Goal: Task Accomplishment & Management: Use online tool/utility

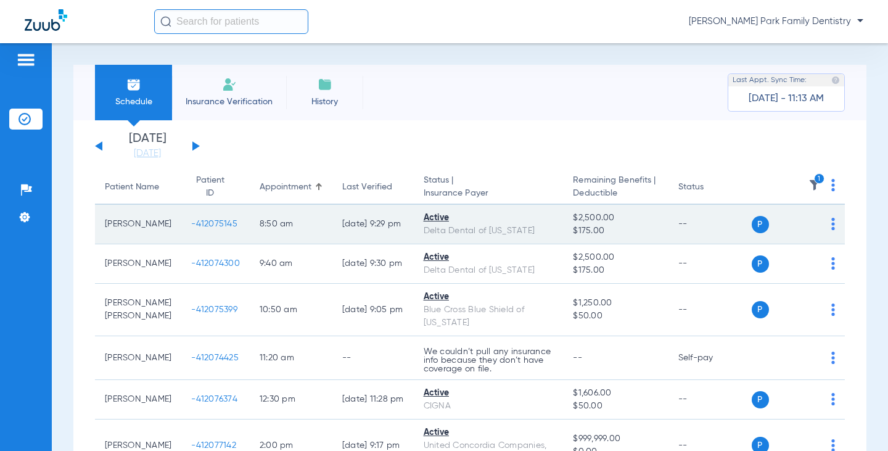
click at [191, 226] on span "-412075145" at bounding box center [214, 224] width 46 height 9
click at [192, 225] on span "-412075145" at bounding box center [214, 224] width 46 height 9
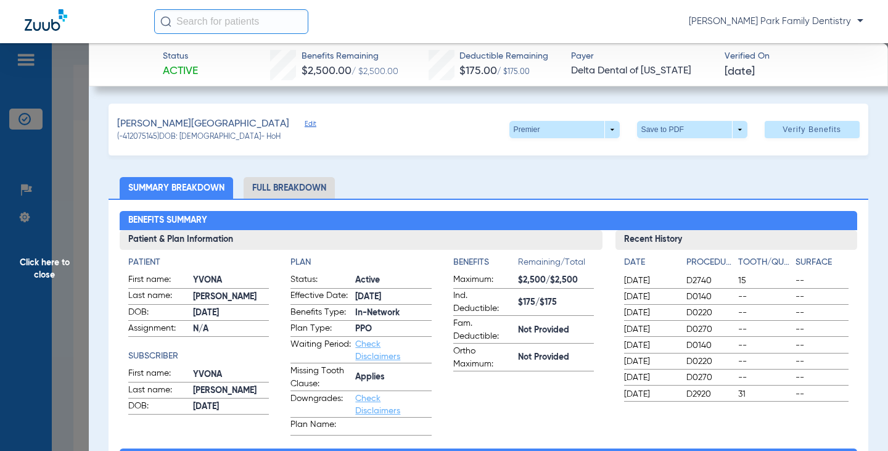
click at [64, 262] on span "Click here to close" at bounding box center [44, 268] width 89 height 451
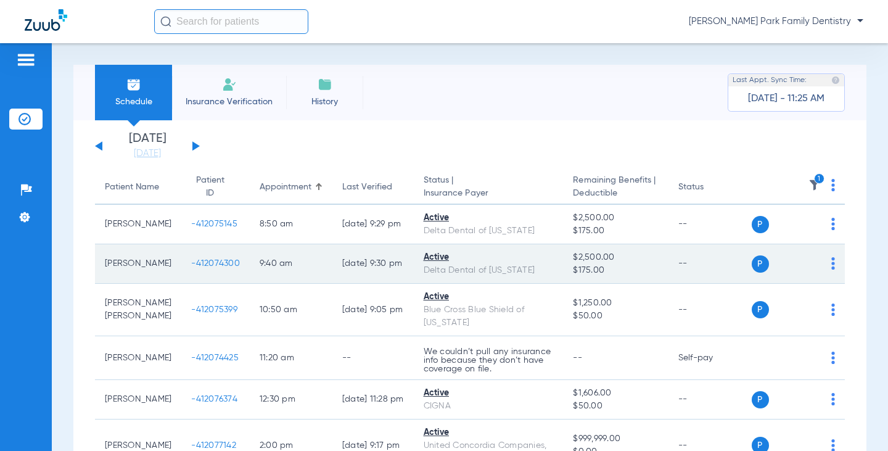
click at [191, 260] on span "-412074300" at bounding box center [215, 263] width 49 height 9
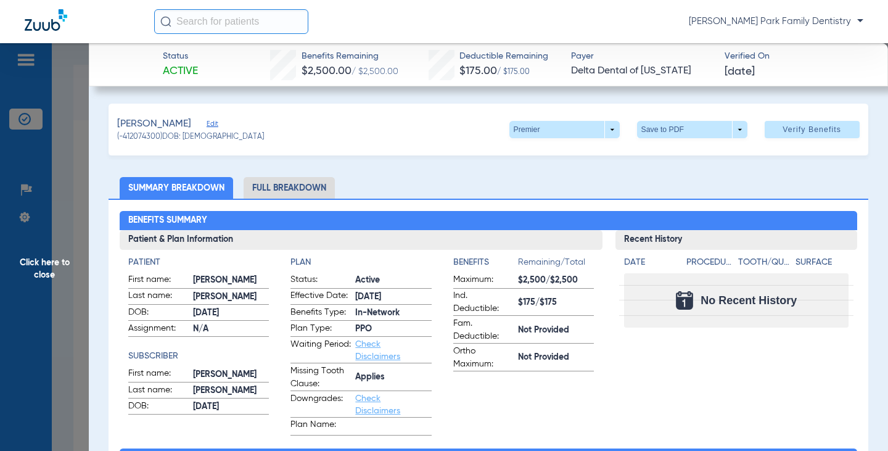
click at [43, 270] on span "Click here to close" at bounding box center [44, 268] width 89 height 451
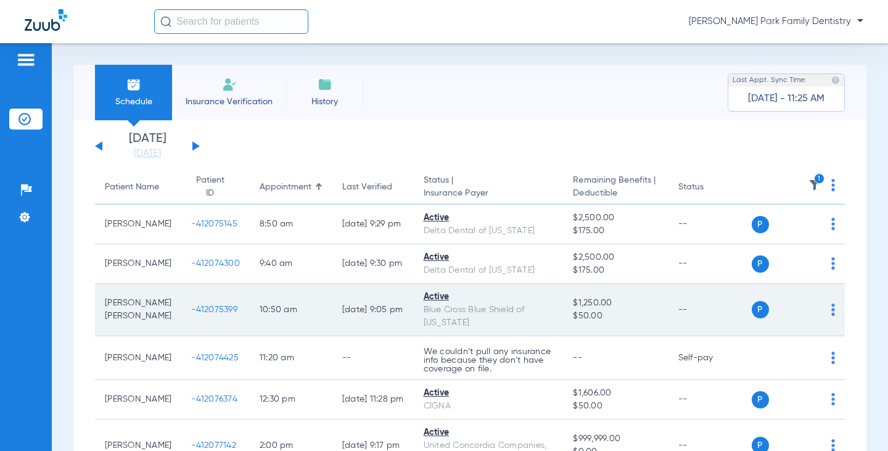
click at [197, 307] on span "-412075399" at bounding box center [214, 309] width 46 height 9
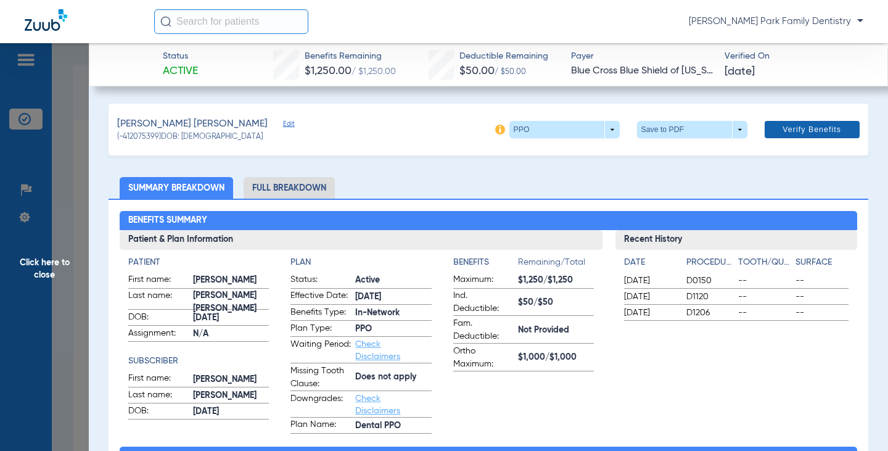
click at [771, 130] on span at bounding box center [812, 130] width 95 height 30
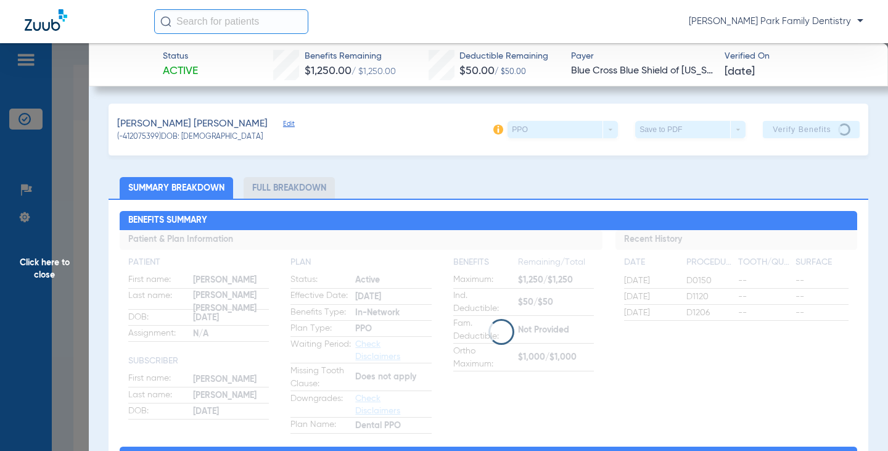
click at [34, 261] on span "Click here to close" at bounding box center [44, 268] width 89 height 451
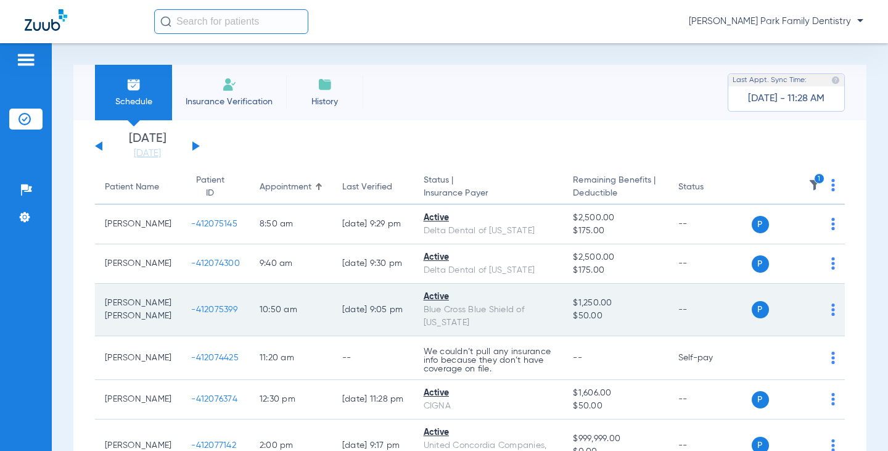
click at [192, 313] on span "-412075399" at bounding box center [214, 309] width 46 height 9
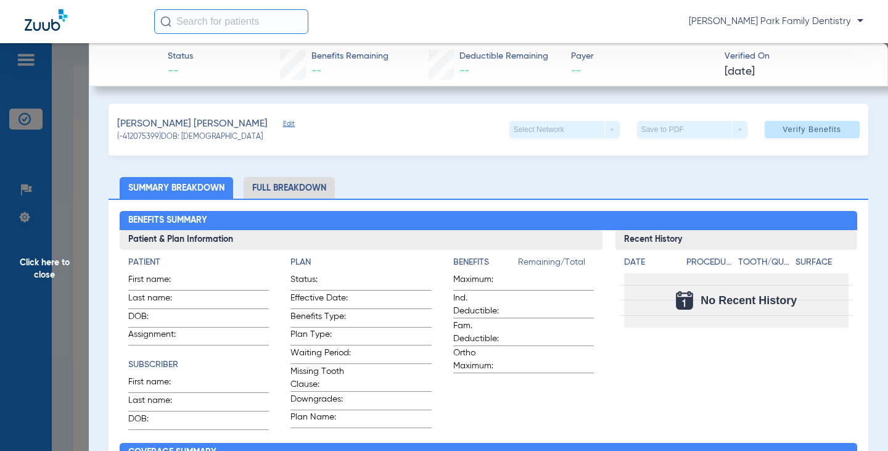
click at [53, 270] on span "Click here to close" at bounding box center [44, 268] width 89 height 451
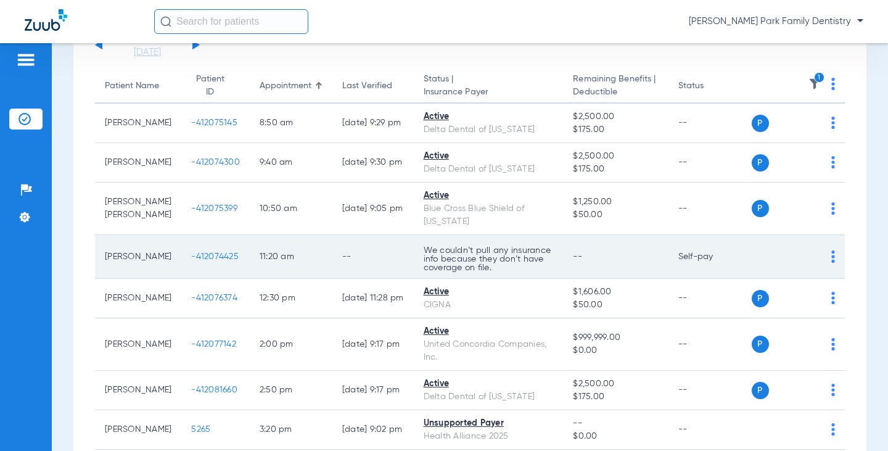
scroll to position [123, 0]
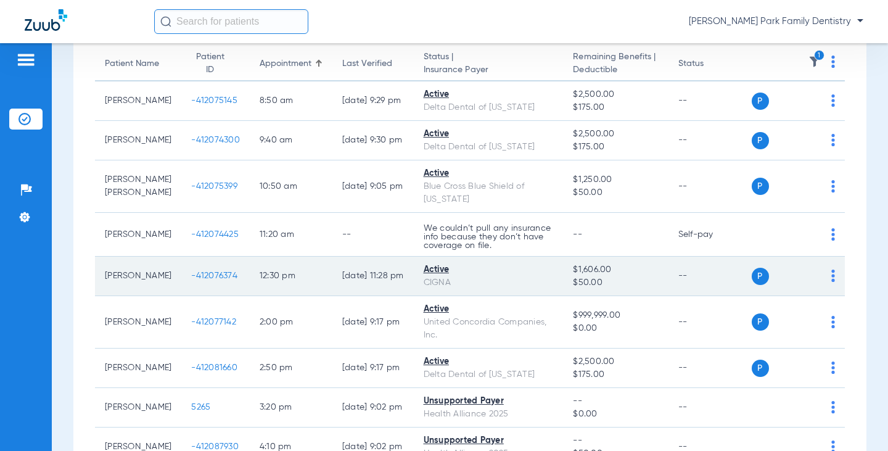
click at [191, 272] on span "-412076374" at bounding box center [214, 275] width 46 height 9
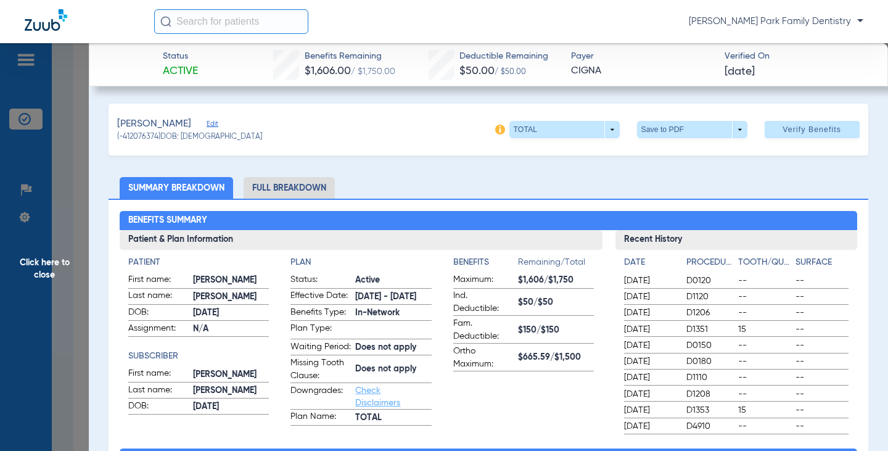
click at [43, 266] on span "Click here to close" at bounding box center [44, 268] width 89 height 451
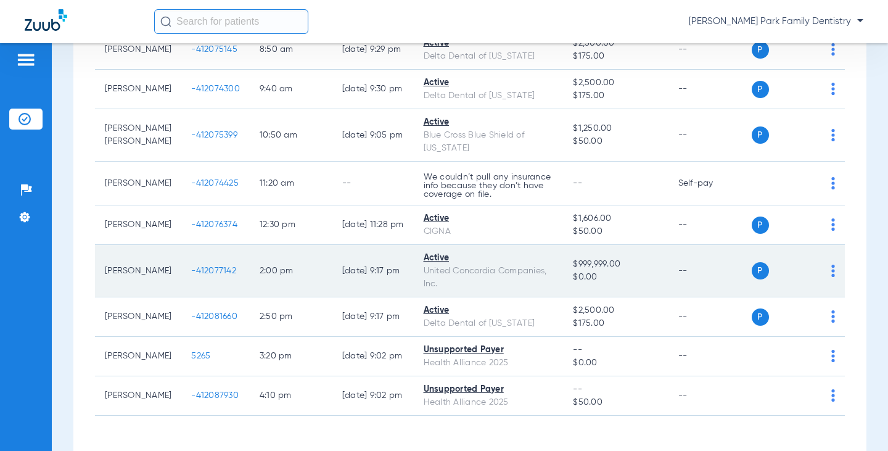
scroll to position [244, 0]
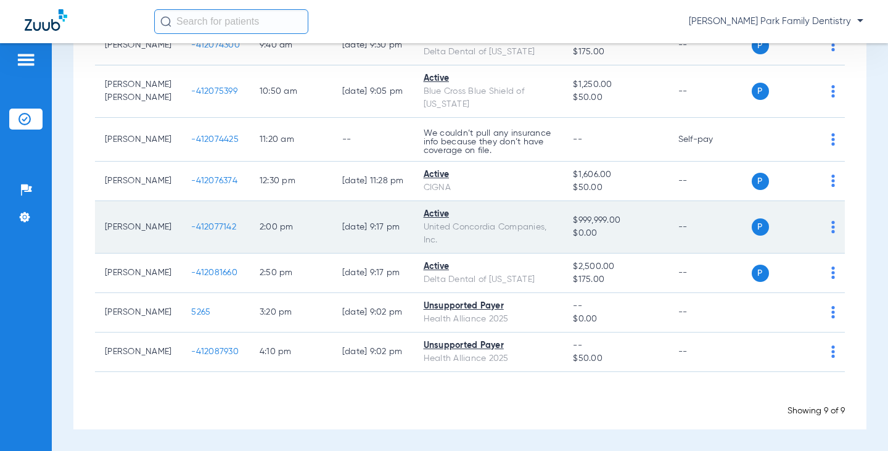
click at [192, 201] on td "-412077142" at bounding box center [215, 227] width 68 height 52
click at [192, 223] on span "-412077142" at bounding box center [213, 227] width 45 height 9
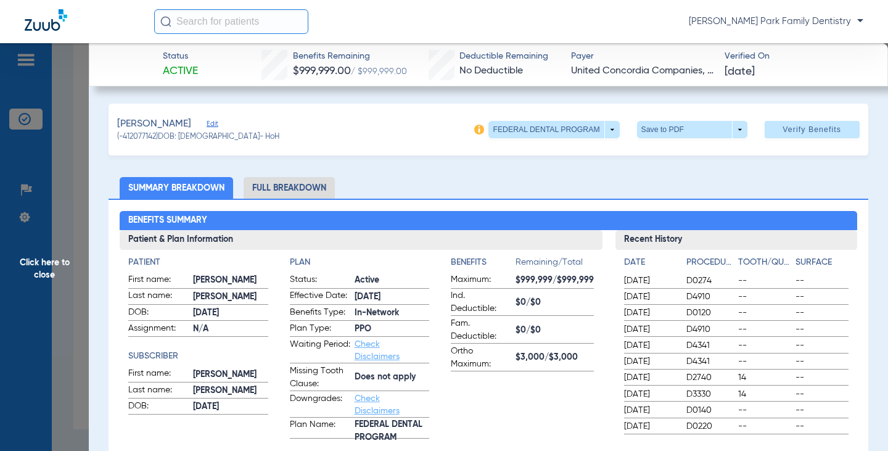
click at [38, 262] on span "Click here to close" at bounding box center [44, 268] width 89 height 451
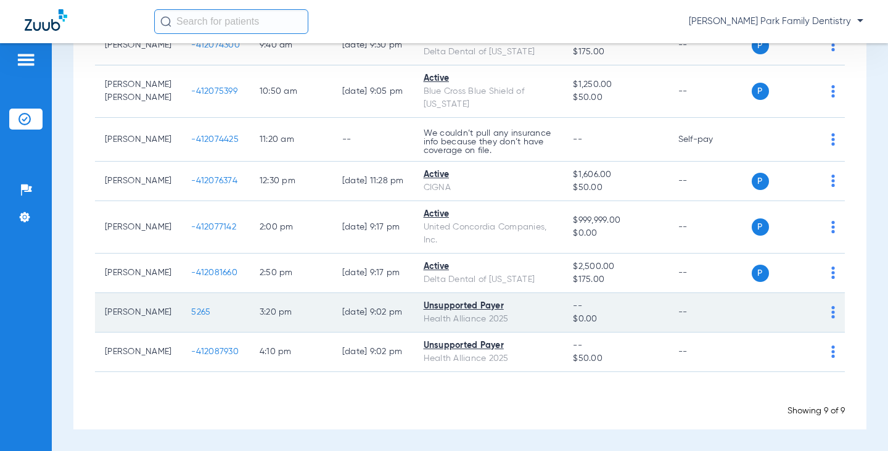
click at [181, 298] on td "5265" at bounding box center [215, 312] width 68 height 39
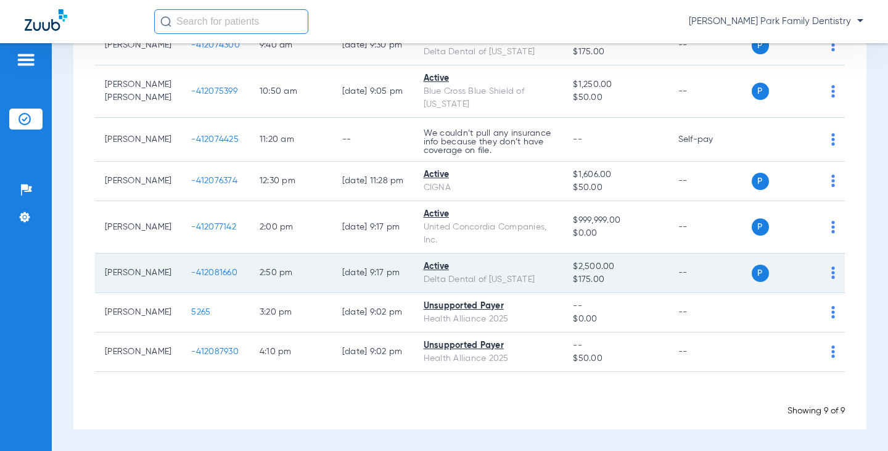
click at [191, 268] on span "-412081660" at bounding box center [214, 272] width 46 height 9
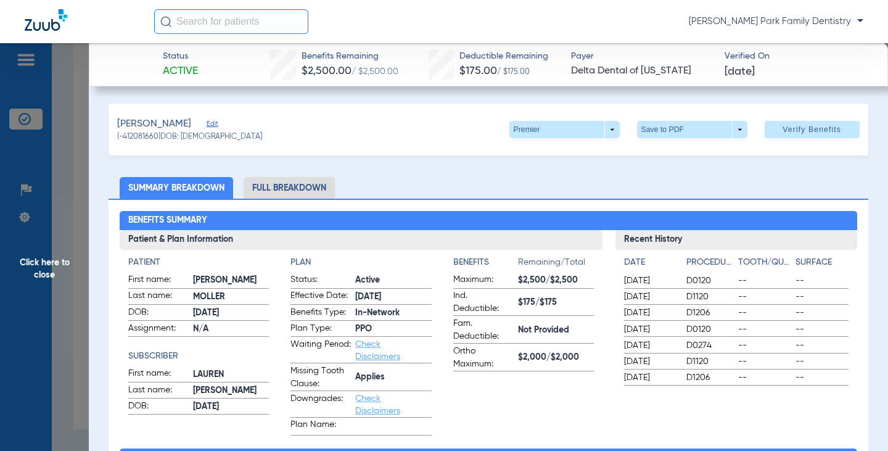
click at [52, 260] on span "Click here to close" at bounding box center [44, 268] width 89 height 451
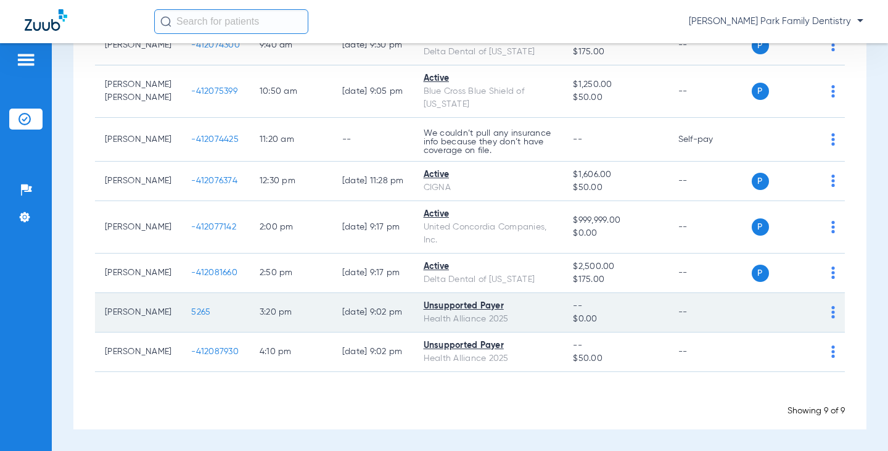
click at [191, 308] on span "5265" at bounding box center [200, 312] width 19 height 9
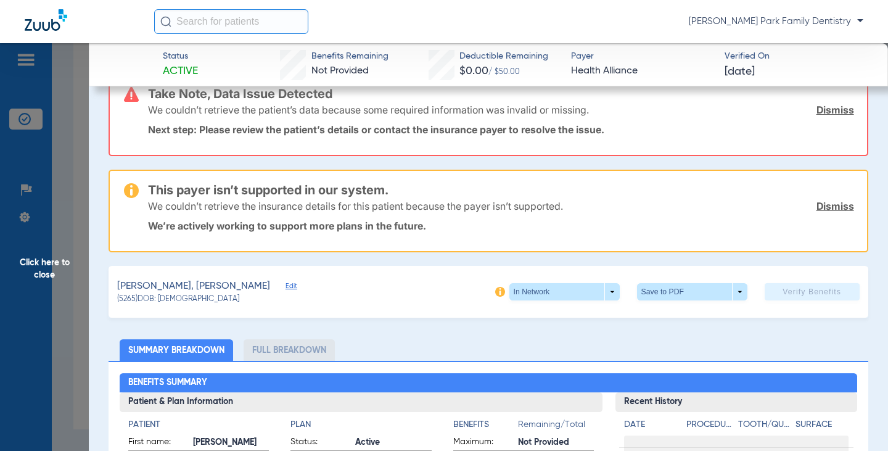
scroll to position [0, 0]
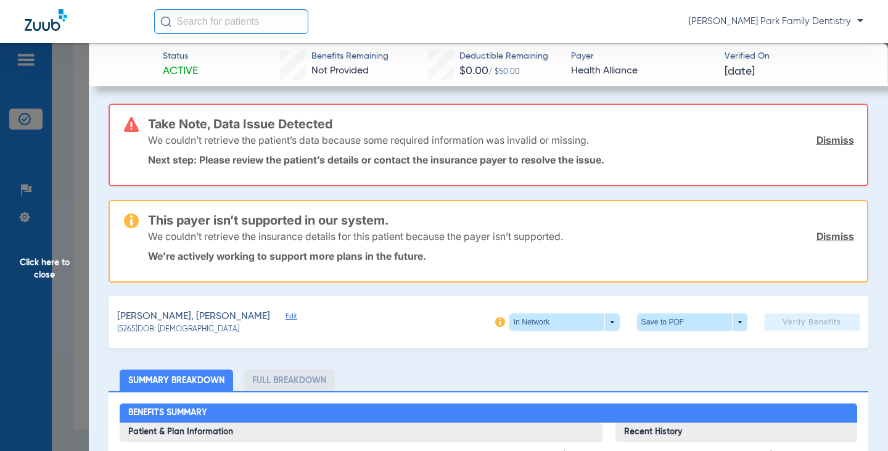
click at [23, 276] on span "Click here to close" at bounding box center [44, 268] width 89 height 451
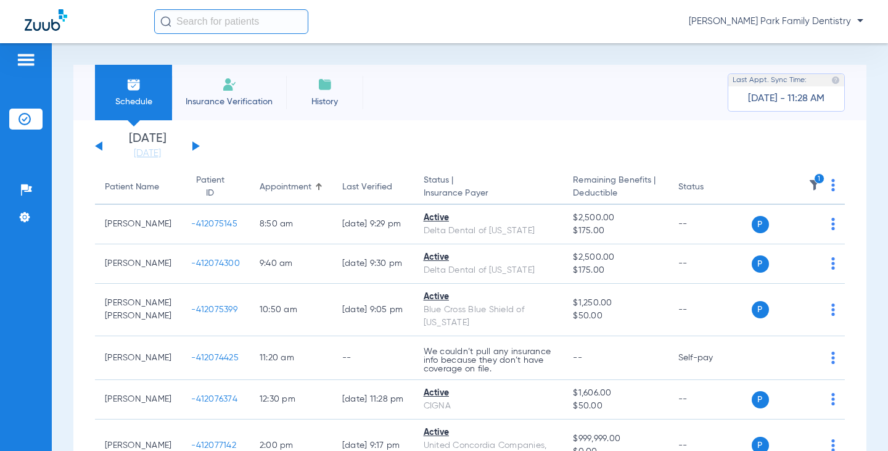
click at [105, 146] on div "Saturday 06-21-2025 Sunday 06-22-2025 Monday 06-23-2025 Tuesday 06-24-2025 Wedn…" at bounding box center [147, 146] width 105 height 27
click at [101, 146] on button at bounding box center [98, 145] width 7 height 9
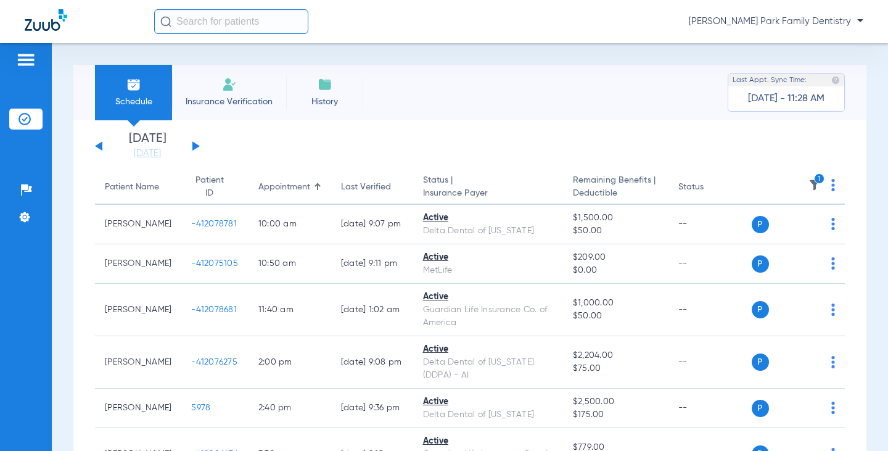
click at [808, 183] on img at bounding box center [814, 185] width 12 height 12
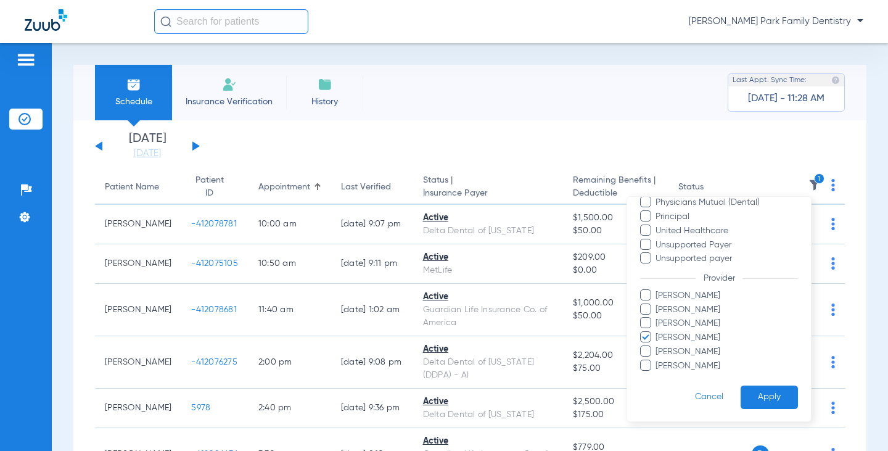
scroll to position [281, 0]
click at [754, 405] on button "Apply" at bounding box center [769, 397] width 57 height 24
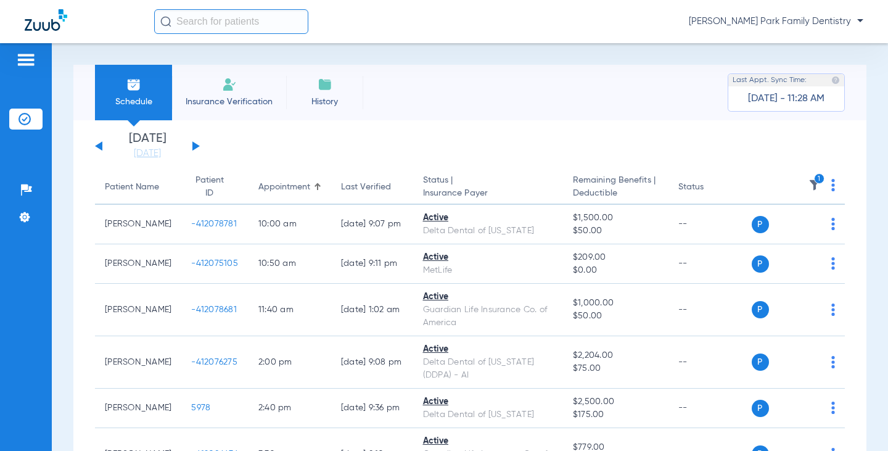
click at [814, 179] on icon "1" at bounding box center [819, 178] width 11 height 11
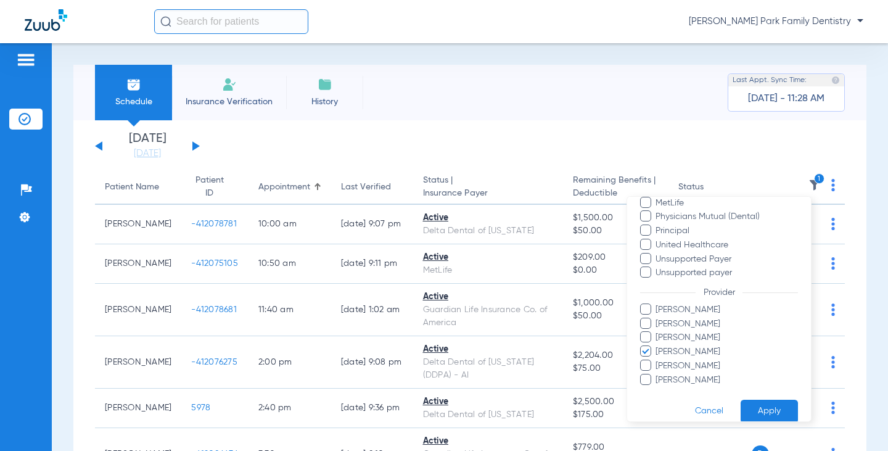
scroll to position [281, 0]
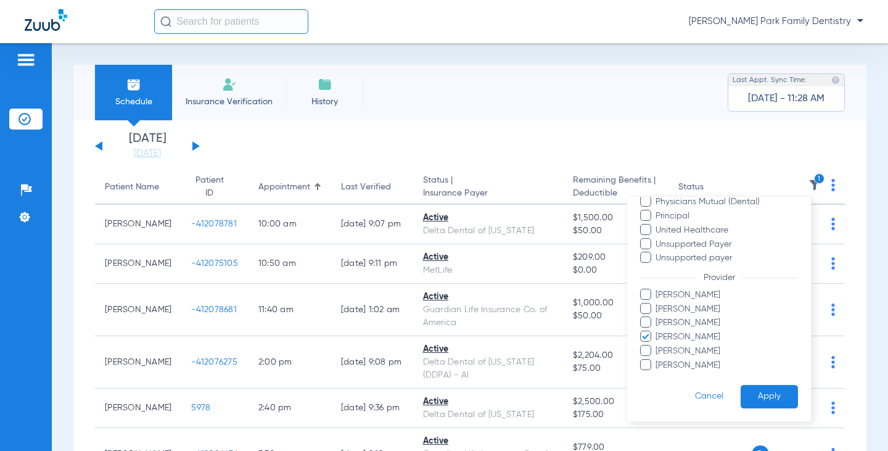
click at [701, 366] on span "Tawnya Kinney" at bounding box center [726, 365] width 143 height 13
click at [657, 374] on input "Tawnya Kinney" at bounding box center [657, 374] width 0 height 0
click at [694, 338] on span "Shannon Kennedy" at bounding box center [726, 336] width 143 height 13
click at [657, 345] on input "Shannon Kennedy" at bounding box center [657, 345] width 0 height 0
click at [754, 398] on button "Apply" at bounding box center [769, 397] width 57 height 24
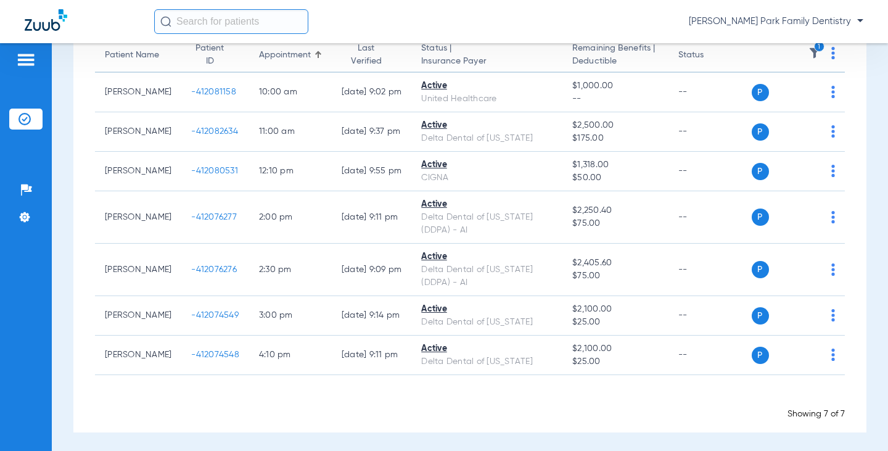
scroll to position [135, 0]
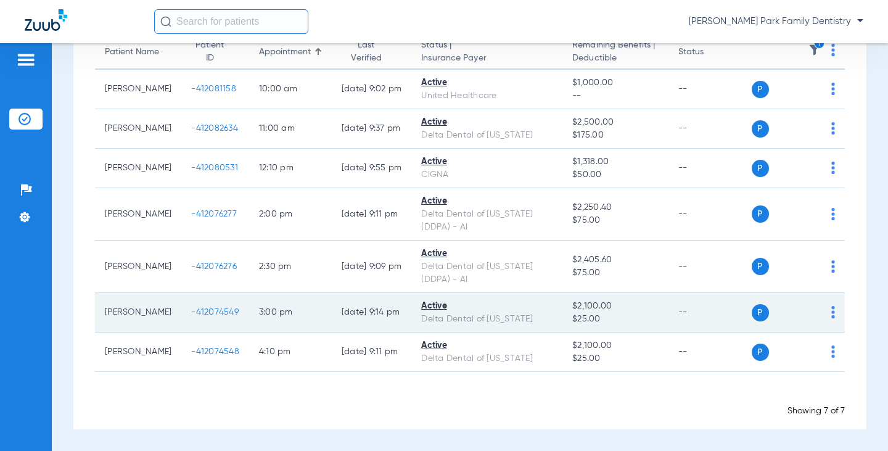
click at [197, 310] on span "-412074549" at bounding box center [214, 312] width 47 height 9
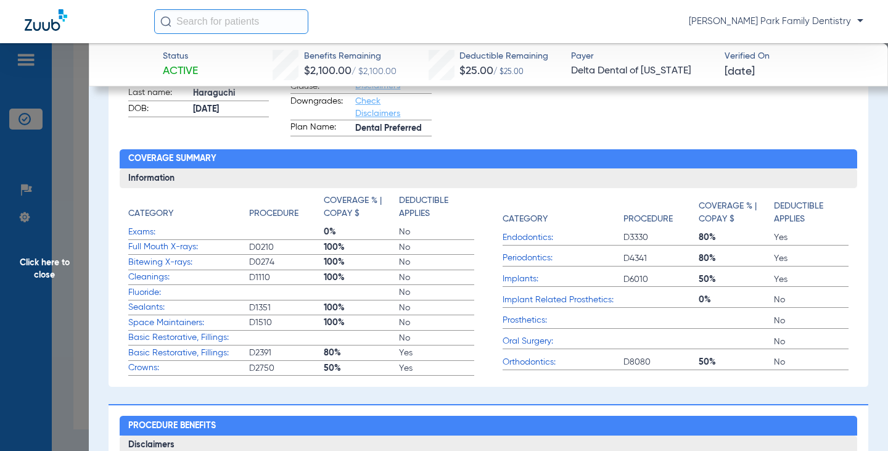
scroll to position [290, 0]
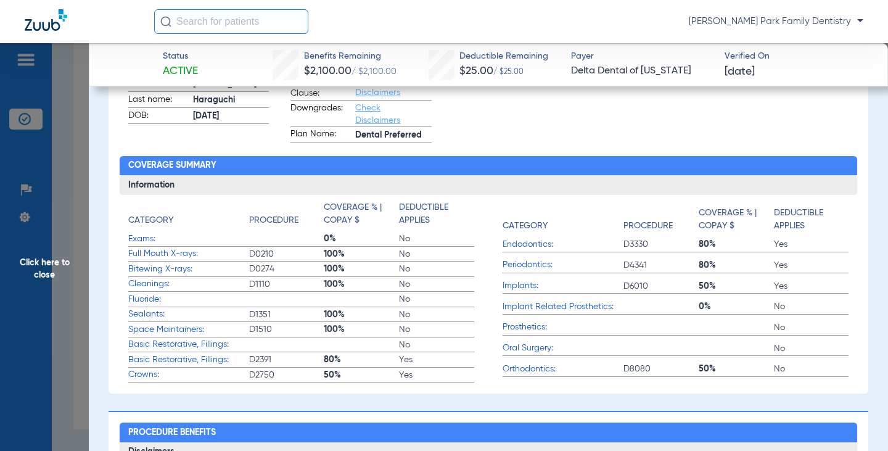
click at [59, 253] on span "Click here to close" at bounding box center [44, 268] width 89 height 451
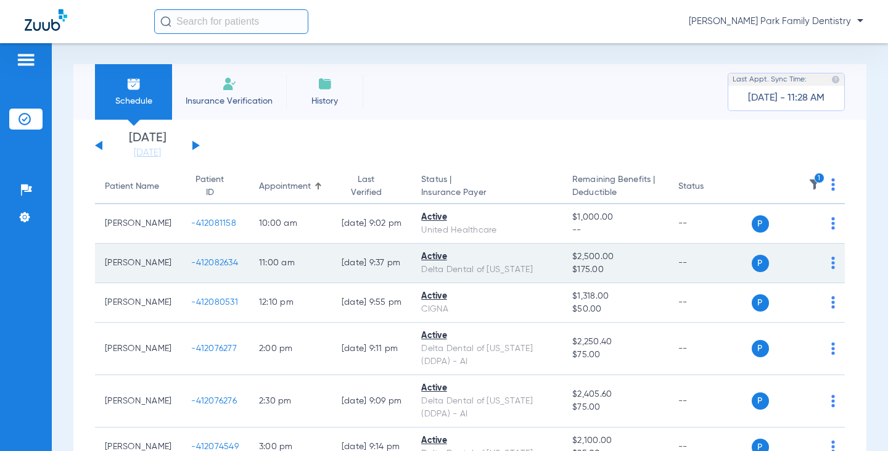
scroll to position [0, 0]
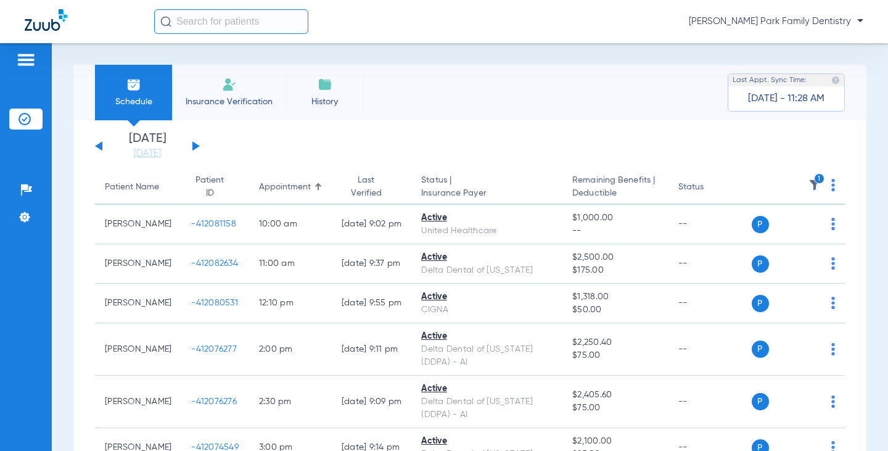
click at [195, 147] on button at bounding box center [195, 145] width 7 height 9
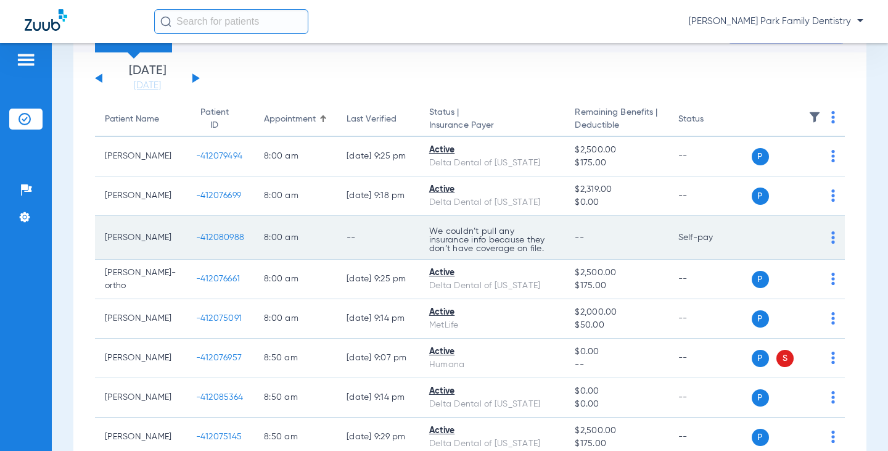
scroll to position [62, 0]
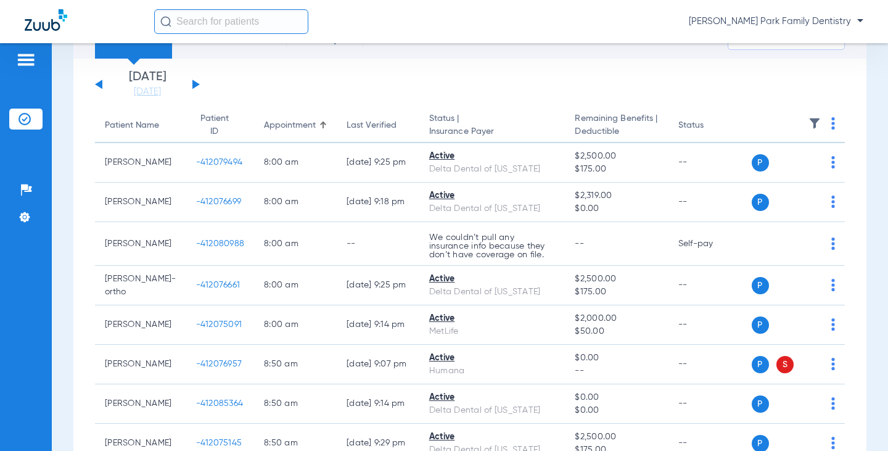
click at [808, 120] on img at bounding box center [814, 123] width 12 height 12
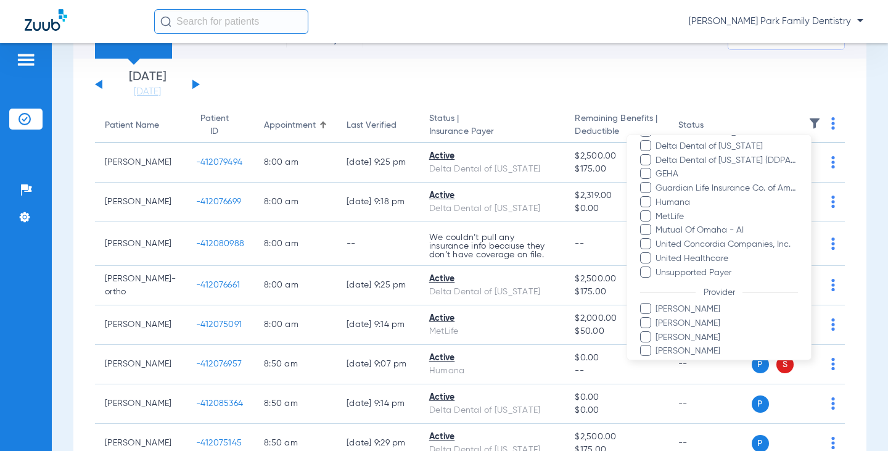
scroll to position [295, 0]
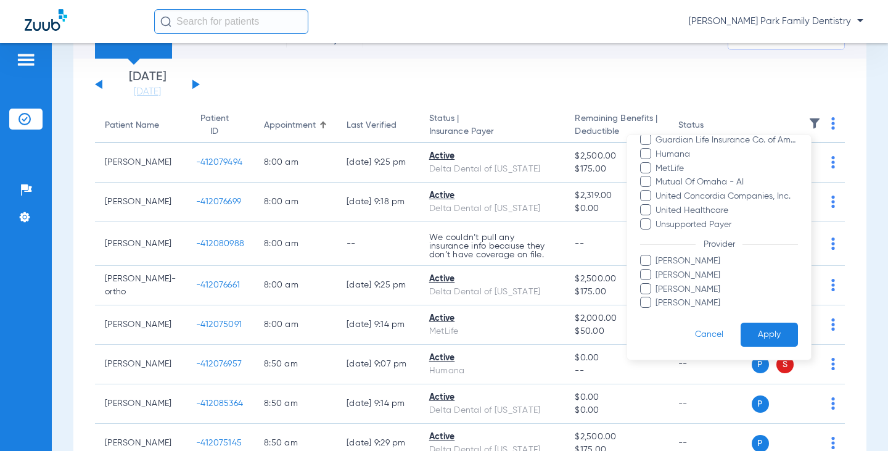
click at [701, 289] on span "Shannon Kennedy" at bounding box center [726, 289] width 143 height 13
click at [657, 298] on input "Shannon Kennedy" at bounding box center [657, 298] width 0 height 0
click at [759, 324] on button "Apply" at bounding box center [769, 334] width 57 height 24
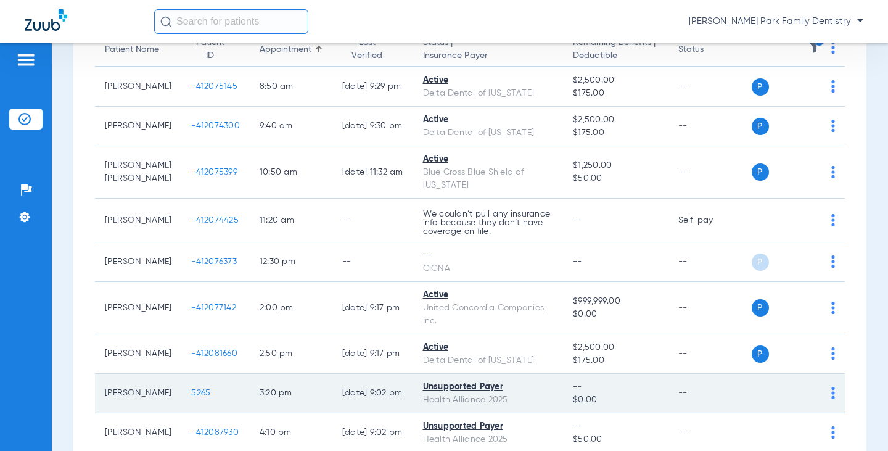
scroll to position [244, 0]
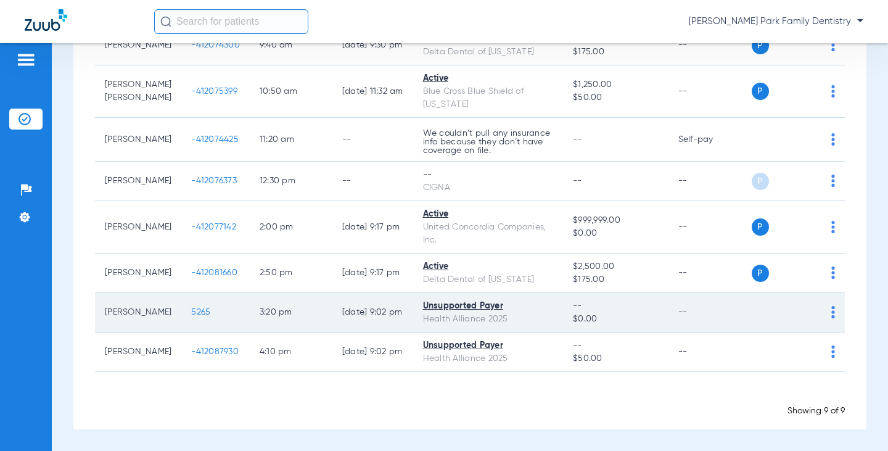
click at [191, 308] on span "5265" at bounding box center [200, 312] width 19 height 9
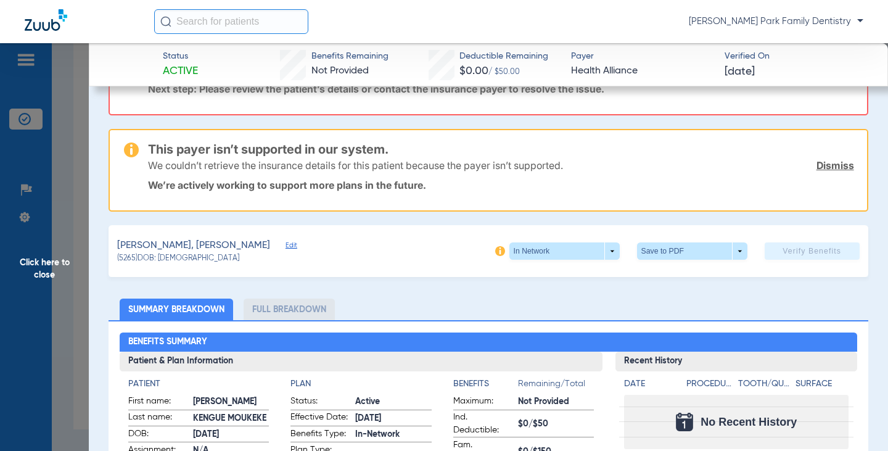
scroll to position [0, 0]
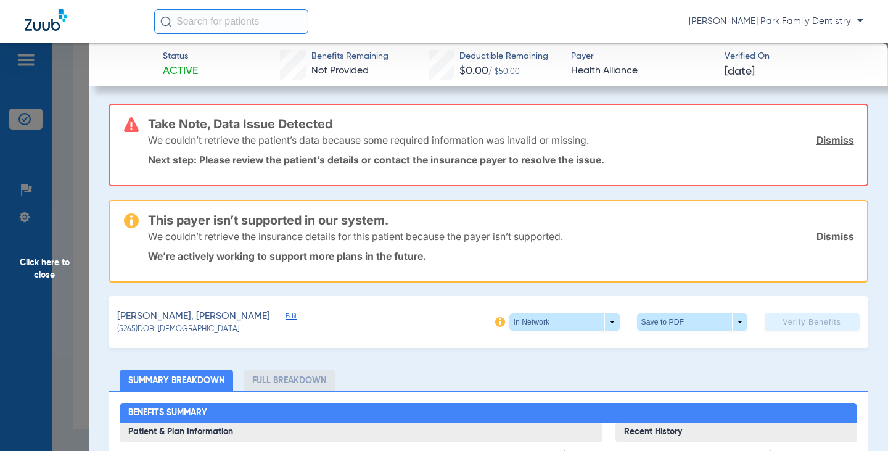
click at [46, 263] on span "Click here to close" at bounding box center [44, 268] width 89 height 451
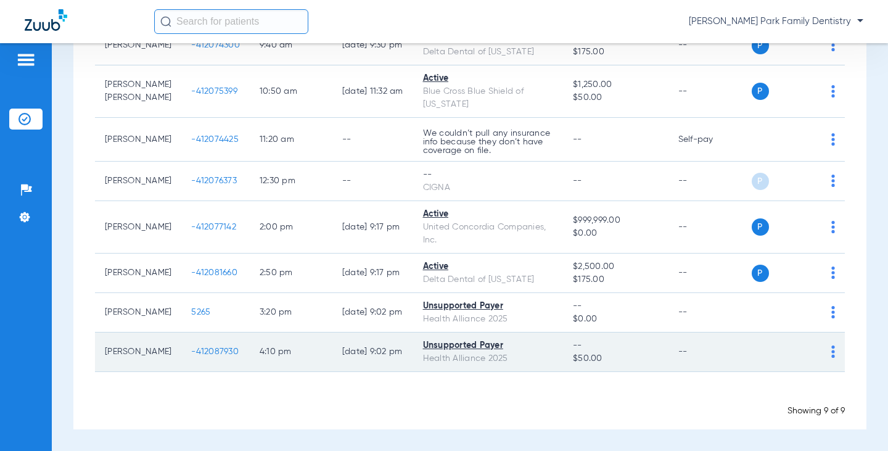
click at [191, 348] on span "-412087930" at bounding box center [214, 351] width 47 height 9
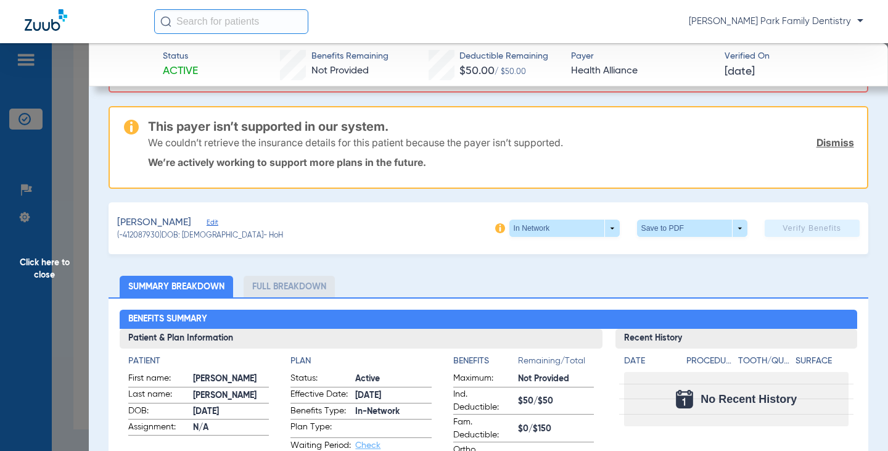
scroll to position [123, 0]
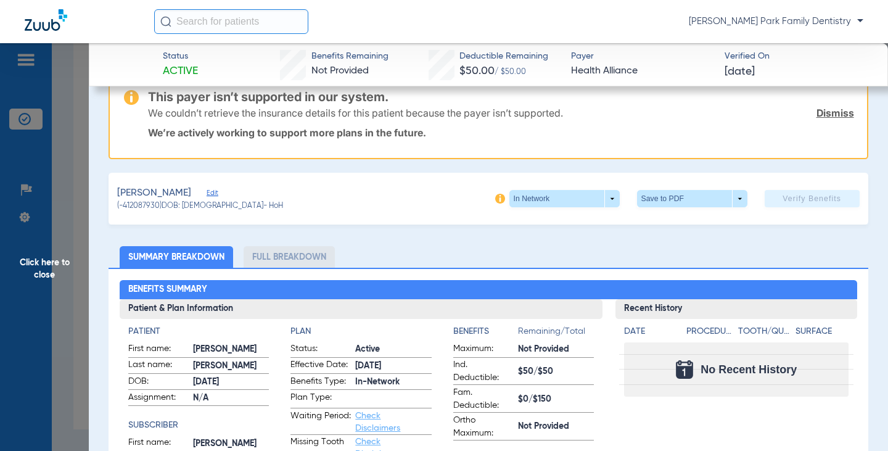
click at [76, 266] on span "Click here to close" at bounding box center [44, 268] width 89 height 451
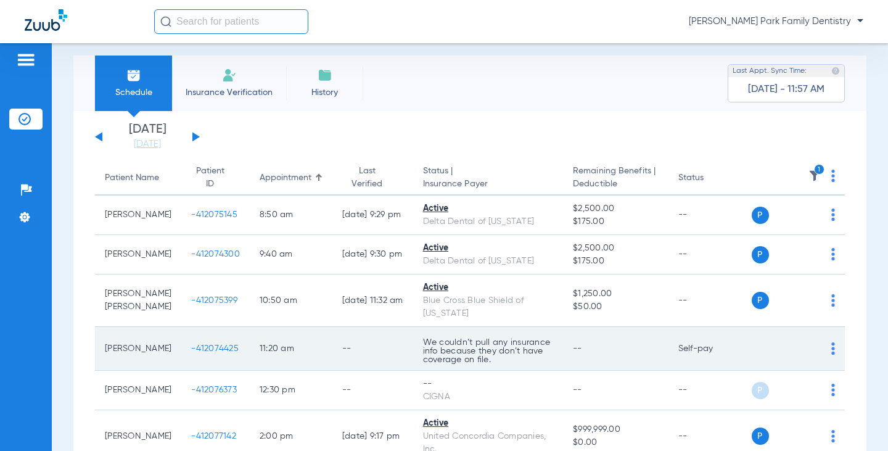
scroll to position [0, 0]
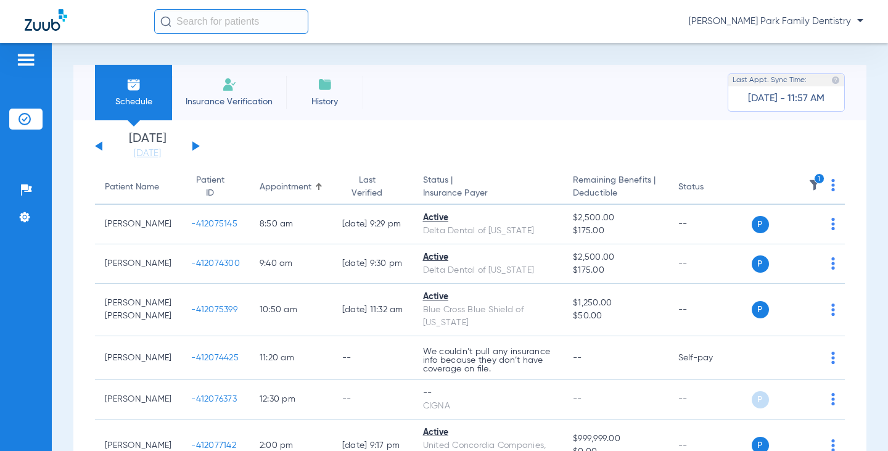
click at [814, 179] on icon "1" at bounding box center [819, 178] width 11 height 11
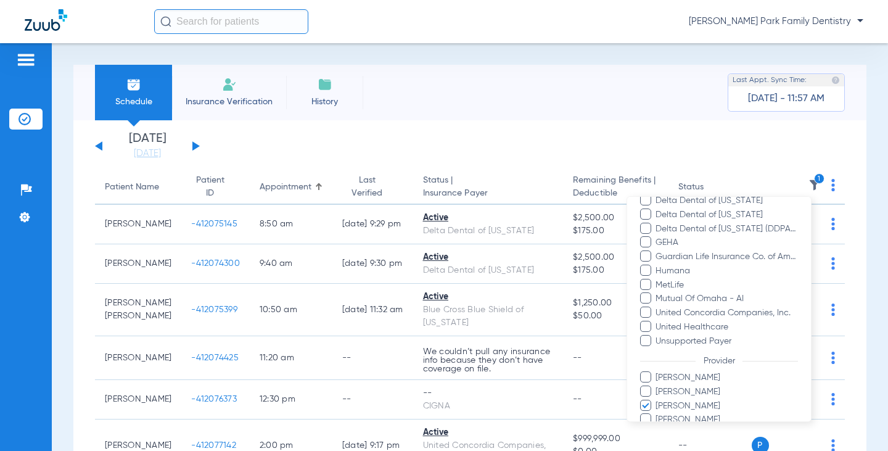
scroll to position [295, 0]
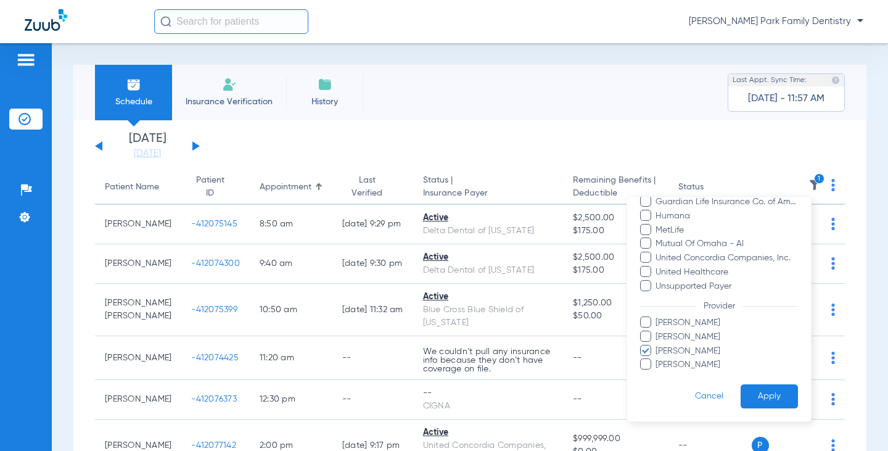
click at [715, 326] on span "Christina Katrichis" at bounding box center [726, 322] width 143 height 13
click at [657, 331] on input "Christina Katrichis" at bounding box center [657, 331] width 0 height 0
click at [697, 350] on span "Shannon Kennedy" at bounding box center [726, 351] width 143 height 13
click at [657, 359] on input "Shannon Kennedy" at bounding box center [657, 359] width 0 height 0
click at [753, 395] on button "Apply" at bounding box center [769, 396] width 57 height 24
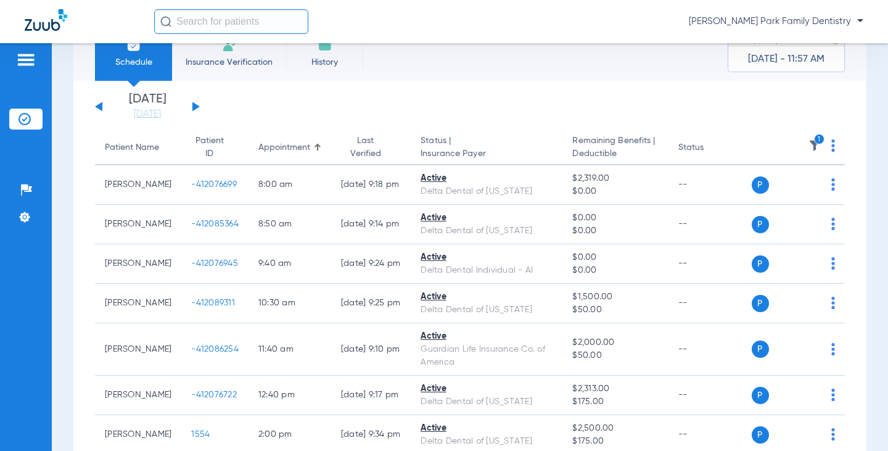
scroll to position [62, 0]
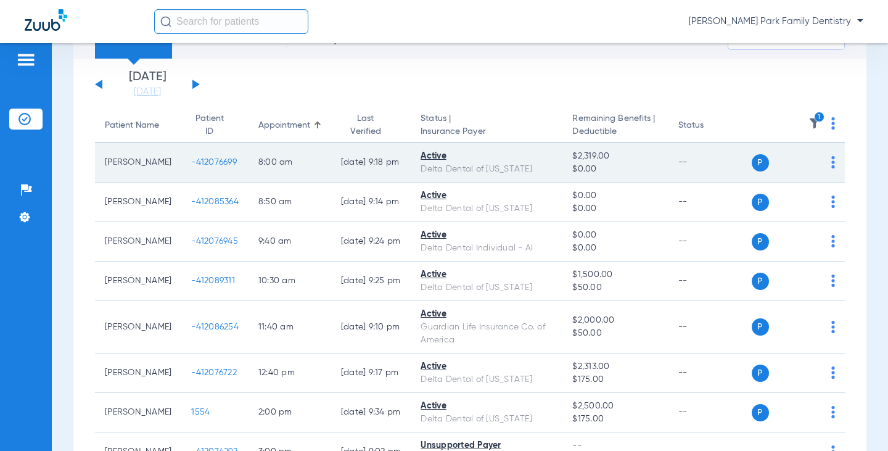
click at [191, 162] on span "-412076699" at bounding box center [214, 162] width 46 height 9
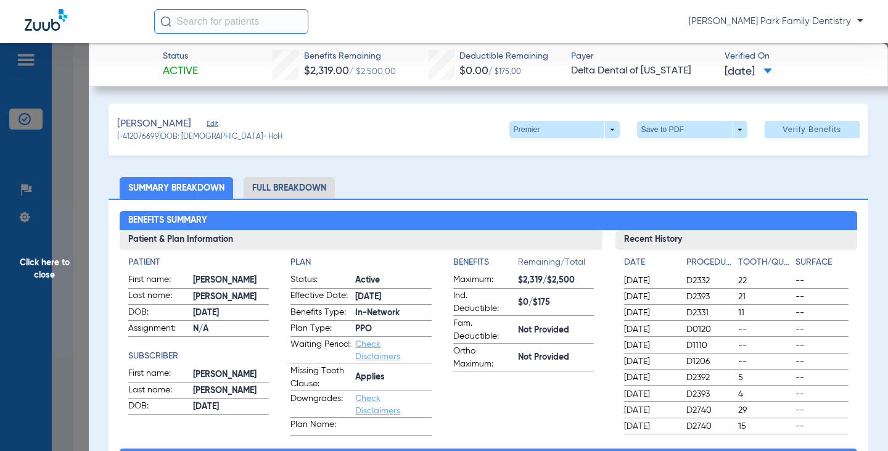
click at [52, 269] on span "Click here to close" at bounding box center [44, 268] width 89 height 451
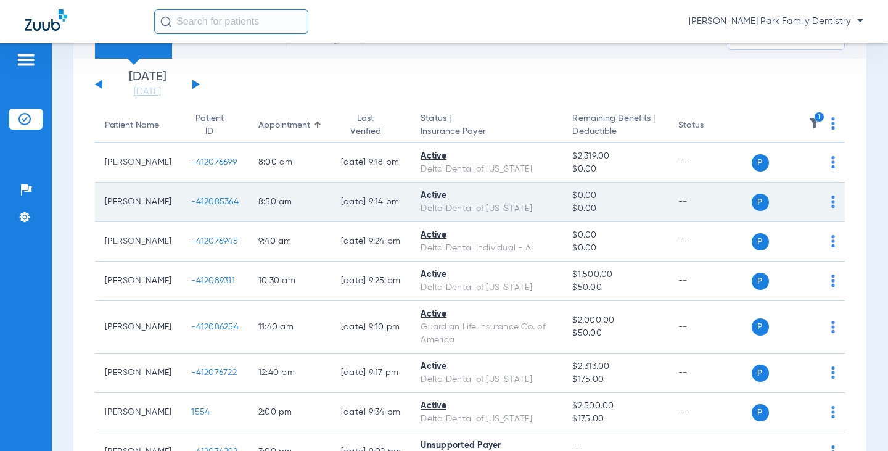
click at [191, 203] on span "-412085364" at bounding box center [214, 201] width 47 height 9
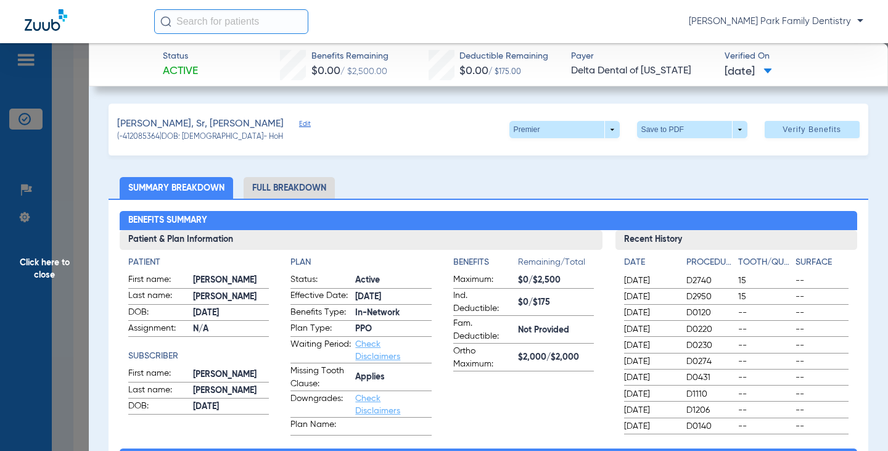
click at [50, 258] on span "Click here to close" at bounding box center [44, 268] width 89 height 451
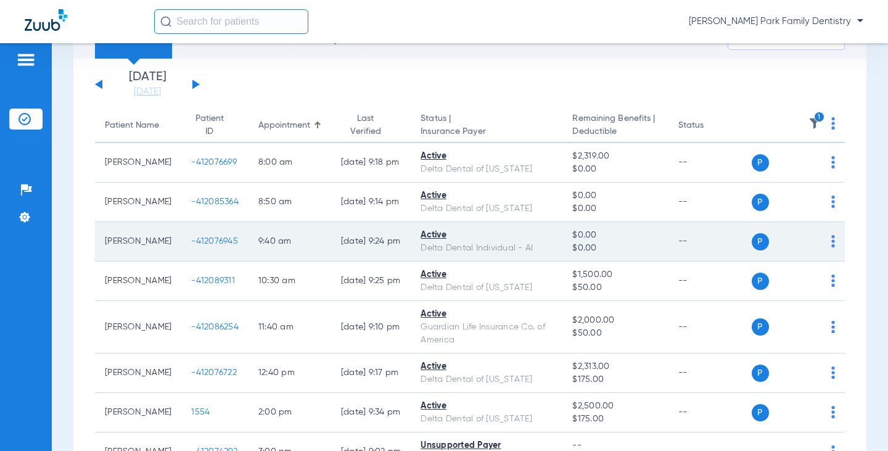
click at [191, 240] on span "-412076945" at bounding box center [214, 241] width 47 height 9
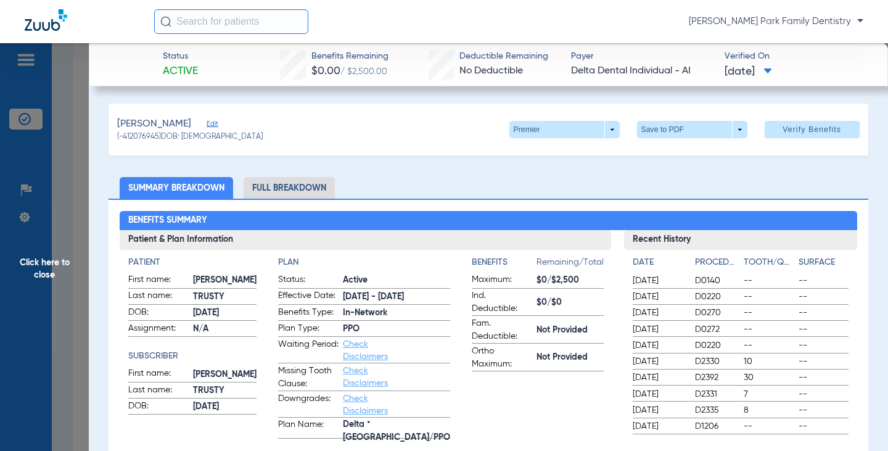
click at [55, 277] on span "Click here to close" at bounding box center [44, 268] width 89 height 451
